Goal: Find specific page/section: Find specific page/section

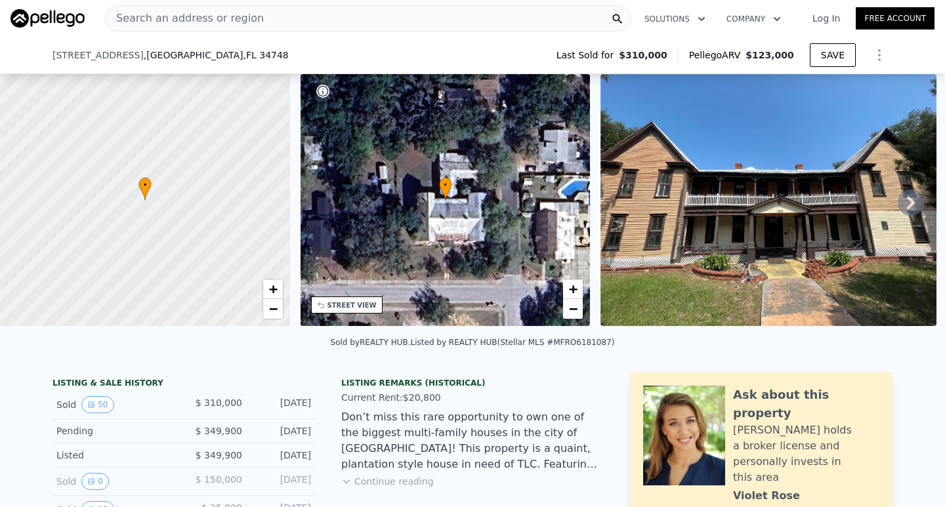
scroll to position [61, 0]
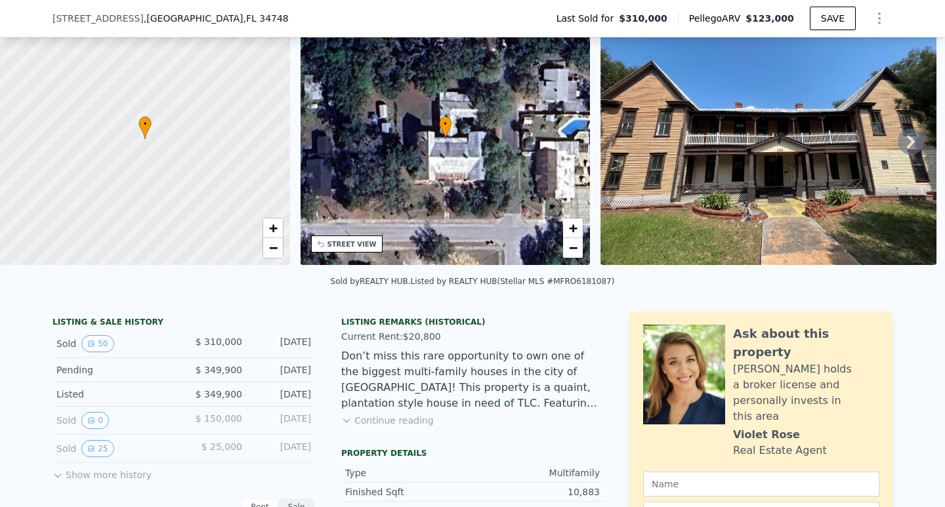
click at [345, 243] on div "STREET VIEW" at bounding box center [352, 245] width 49 height 10
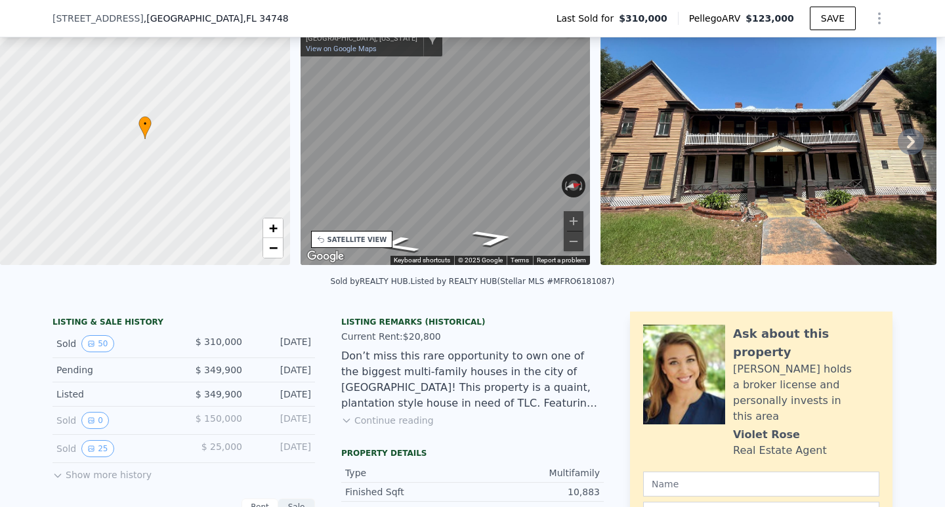
click at [281, 177] on div "• + − • + − STREET VIEW ← Move left → Move right ↑ Move up ↓ Move down + Zoom i…" at bounding box center [472, 141] width 945 height 257
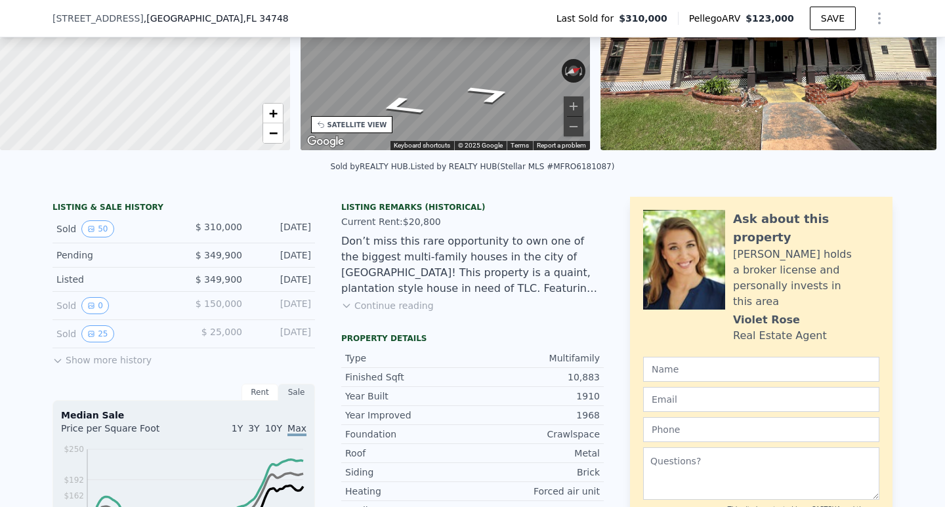
scroll to position [5, 0]
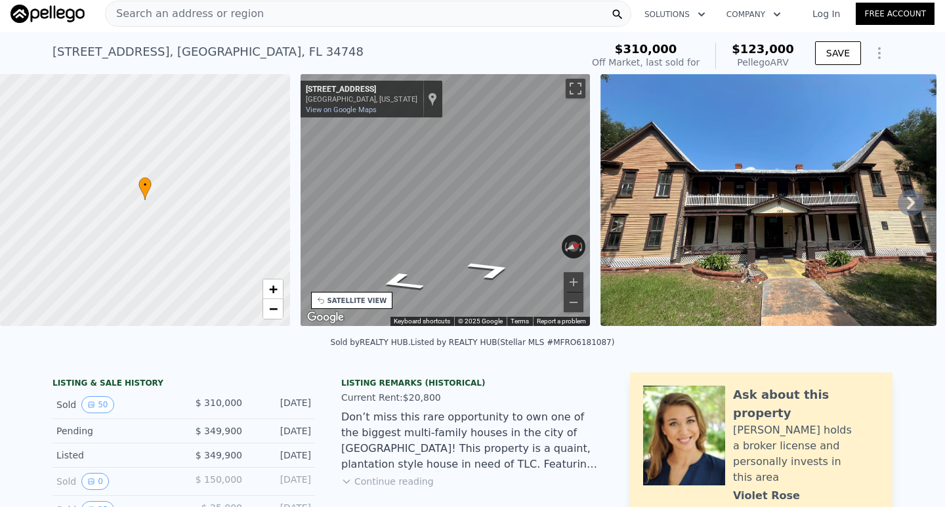
click at [177, 12] on span "Search an address or region" at bounding box center [185, 14] width 158 height 16
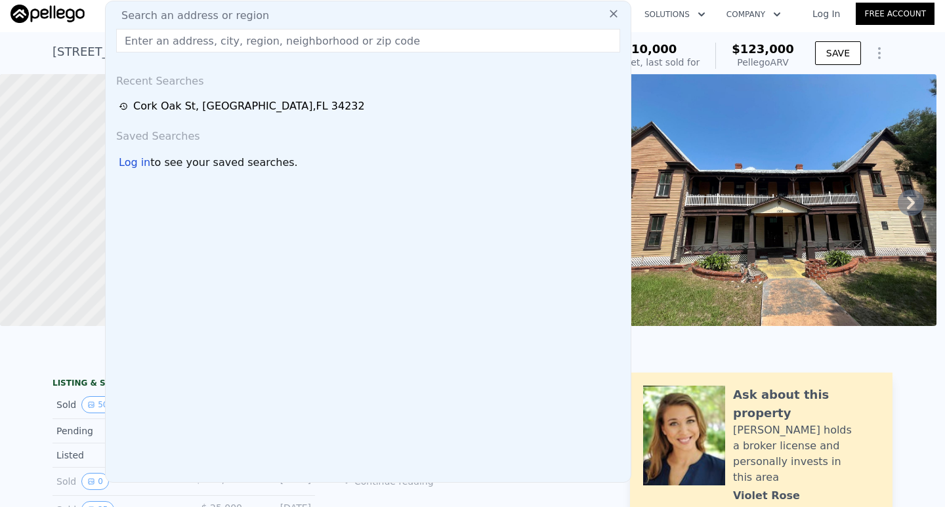
click at [173, 14] on span "Search an address or region" at bounding box center [190, 16] width 158 height 16
click at [192, 47] on input "text" at bounding box center [368, 41] width 504 height 24
paste input "[STREET_ADDRESS]"
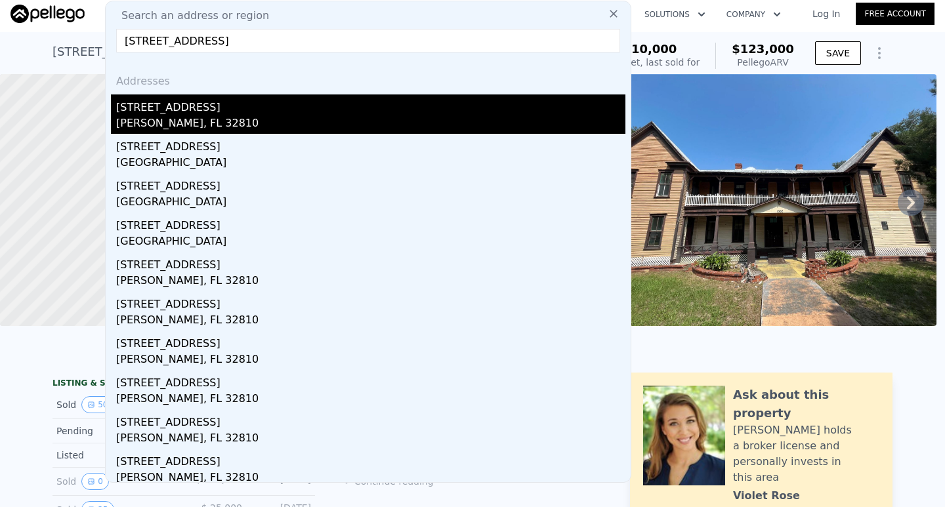
type input "[STREET_ADDRESS]"
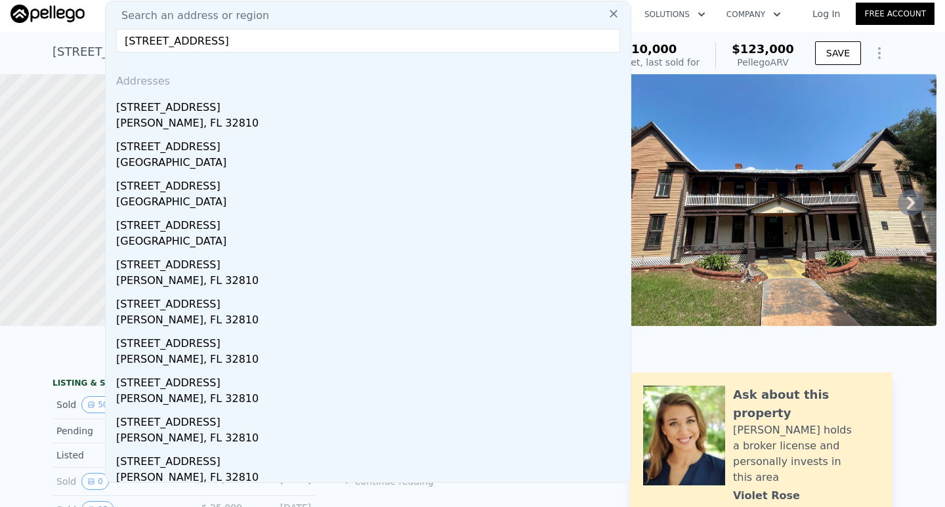
drag, startPoint x: 178, startPoint y: 114, endPoint x: 283, endPoint y: 152, distance: 111.7
click at [179, 114] on div "[STREET_ADDRESS]" at bounding box center [370, 105] width 509 height 21
